Goal: Complete application form

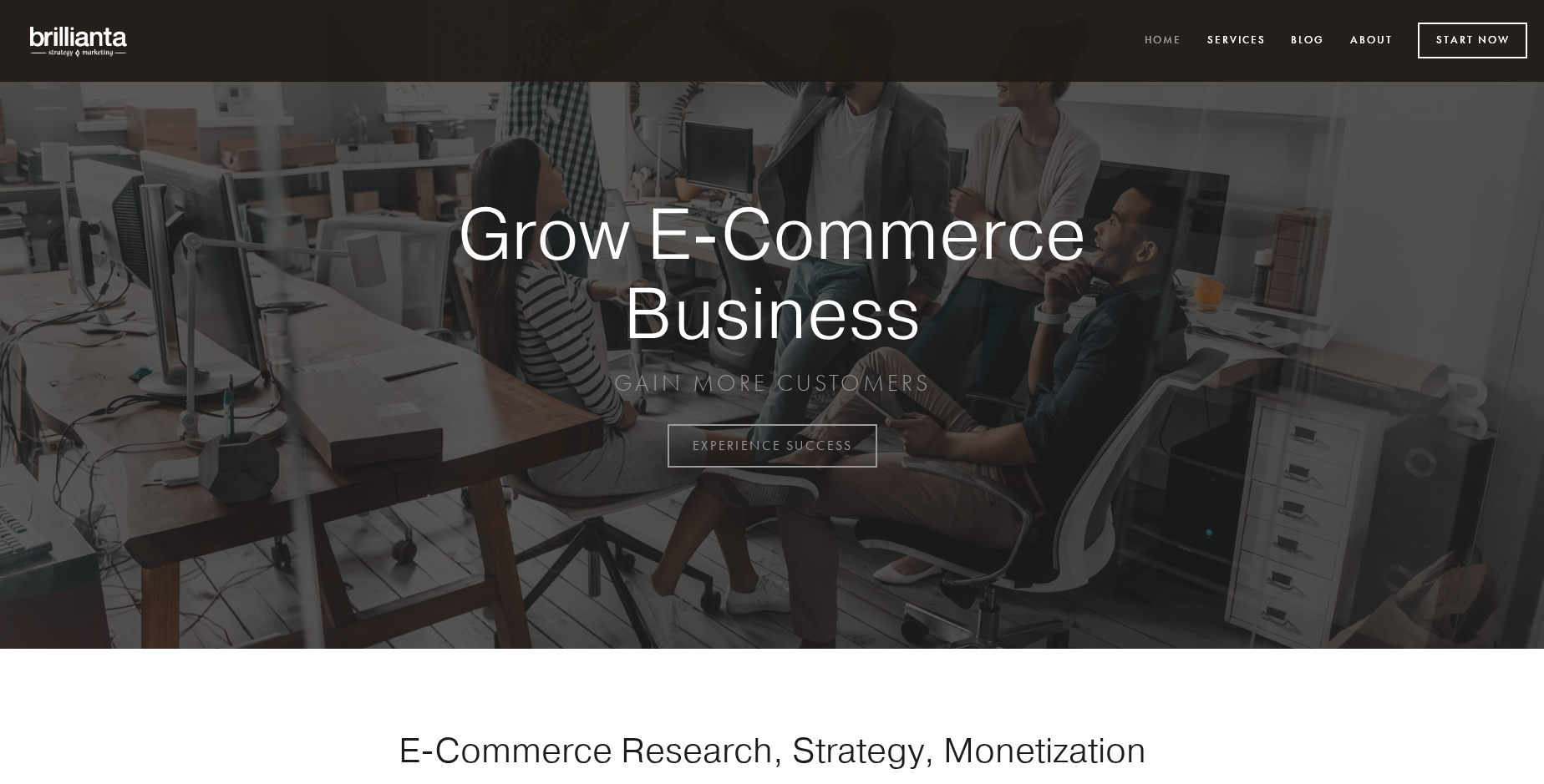
scroll to position [4378, 0]
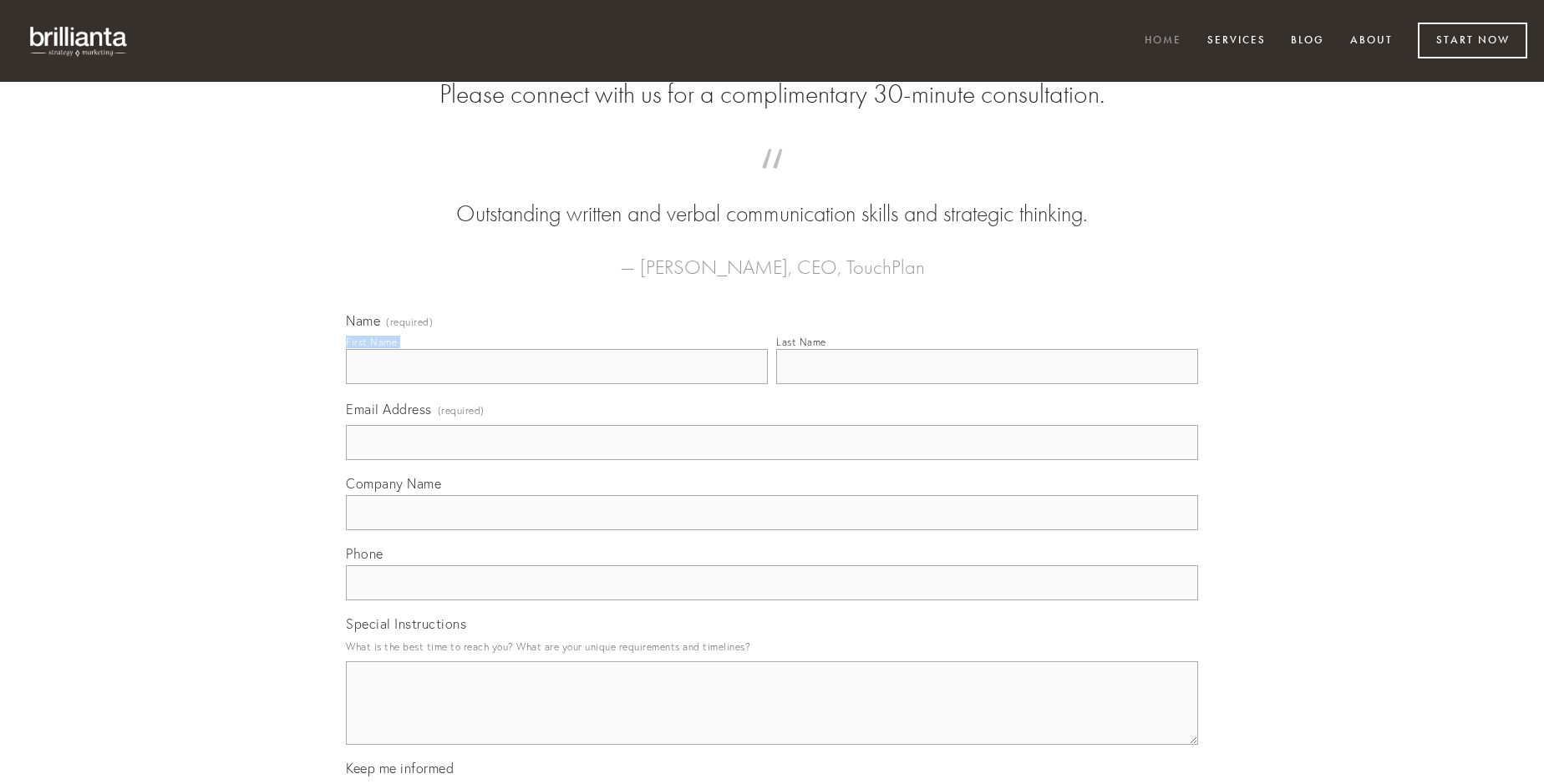
type input "[PERSON_NAME]"
click at [986, 384] on input "Last Name" at bounding box center [987, 367] width 422 height 35
type input "[PERSON_NAME]"
click at [772, 460] on input "Email Address (required)" at bounding box center [772, 442] width 852 height 35
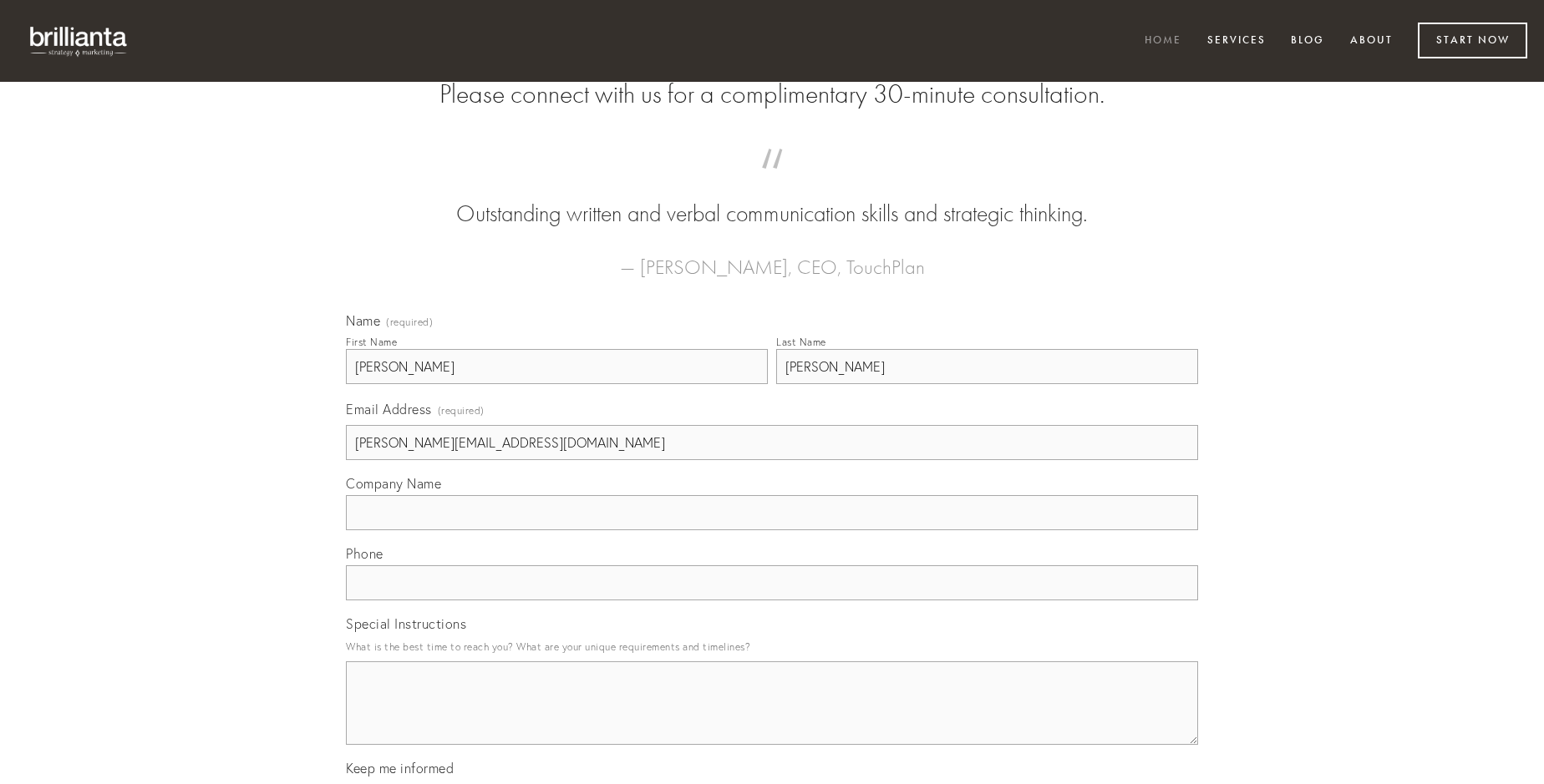
type input "[PERSON_NAME][EMAIL_ADDRESS][DOMAIN_NAME]"
click at [772, 530] on input "Company Name" at bounding box center [772, 513] width 852 height 35
type input "sodalitas"
click at [772, 600] on input "text" at bounding box center [772, 583] width 852 height 35
click at [772, 718] on textarea "Special Instructions" at bounding box center [772, 703] width 852 height 83
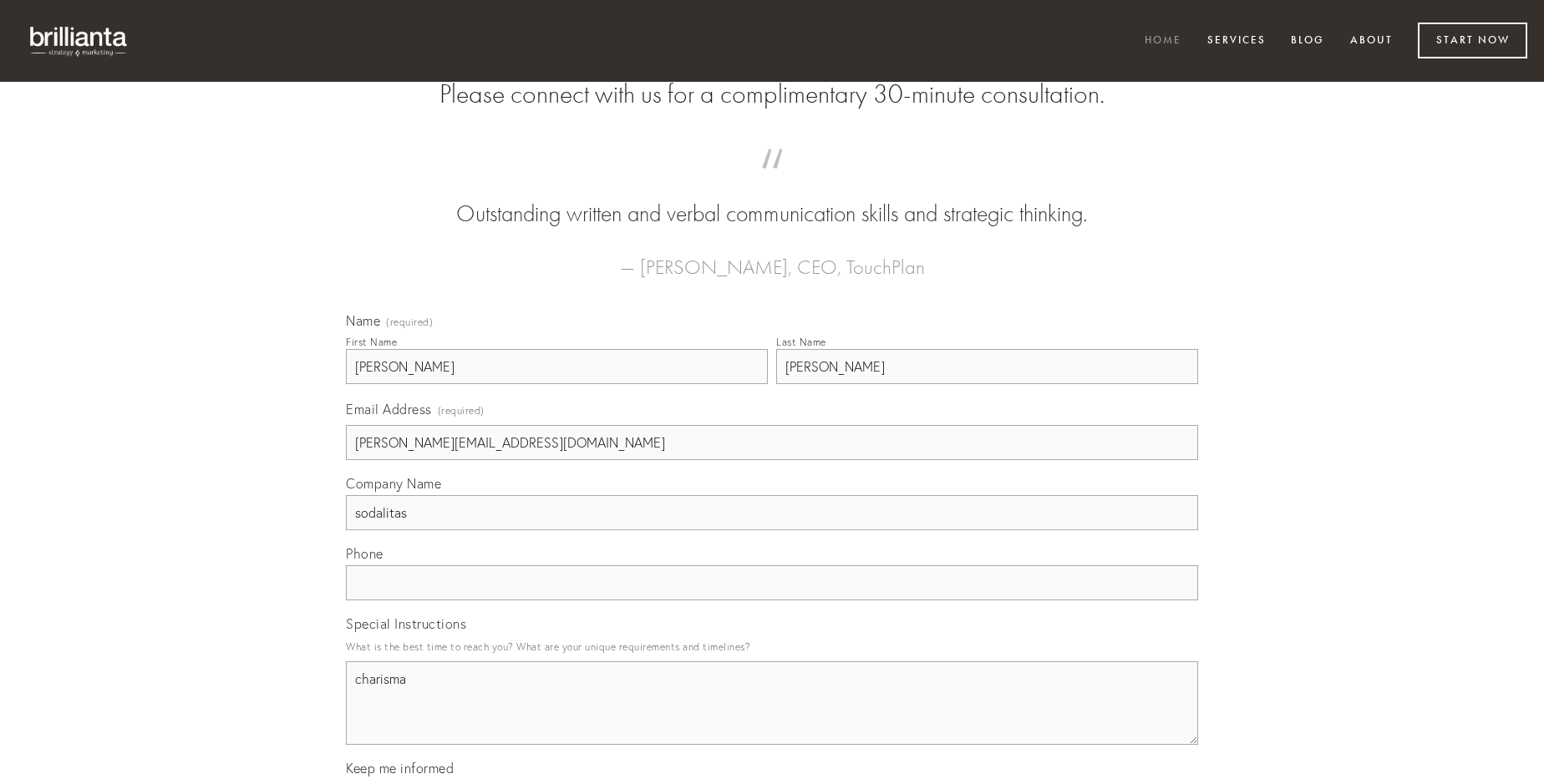
type textarea "charisma"
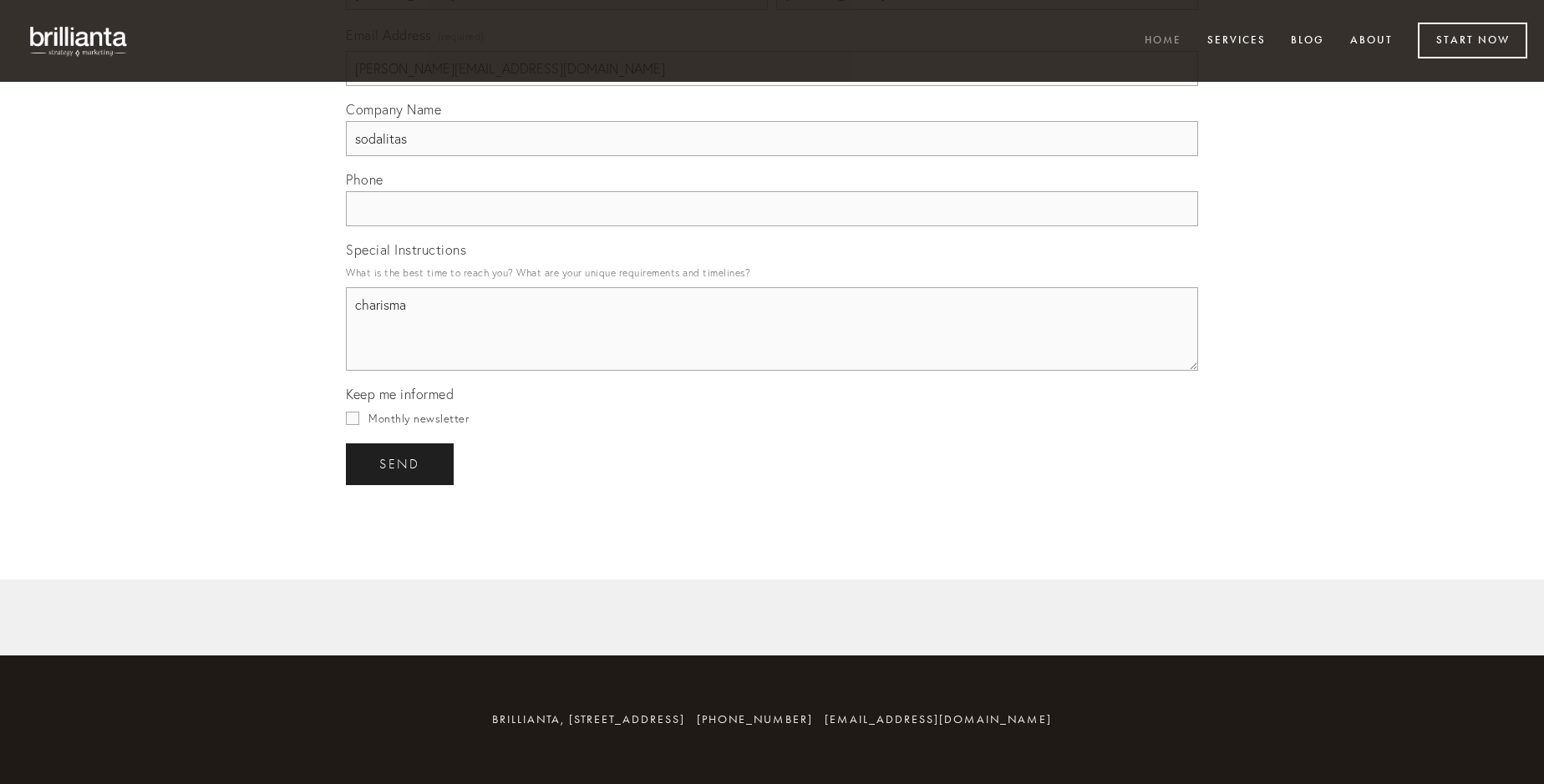
click at [401, 464] on span "send" at bounding box center [400, 465] width 41 height 15
